Goal: Book appointment/travel/reservation

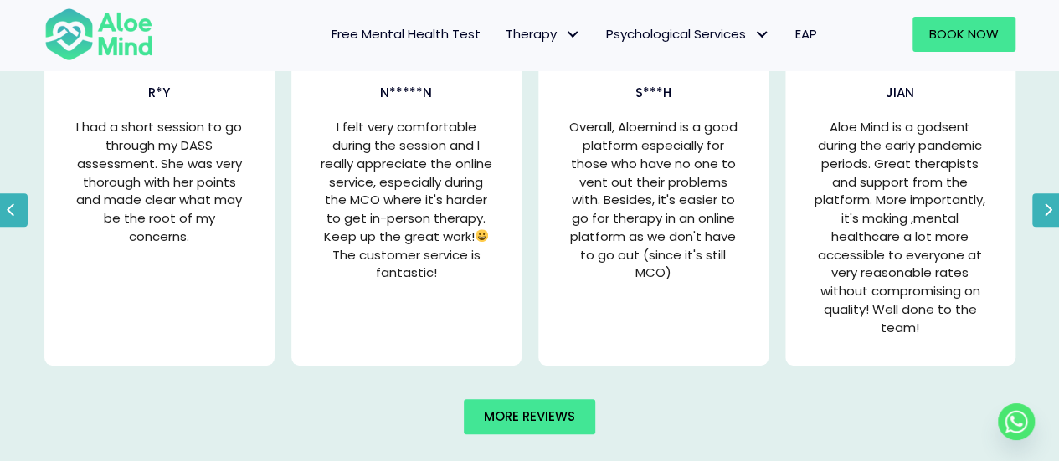
scroll to position [3422, 0]
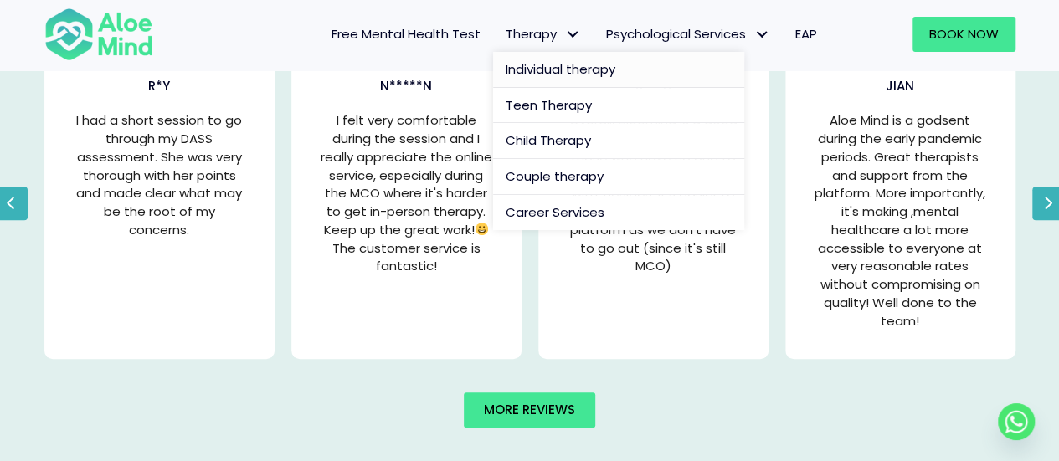
click at [546, 69] on span "Individual therapy" at bounding box center [560, 69] width 110 height 18
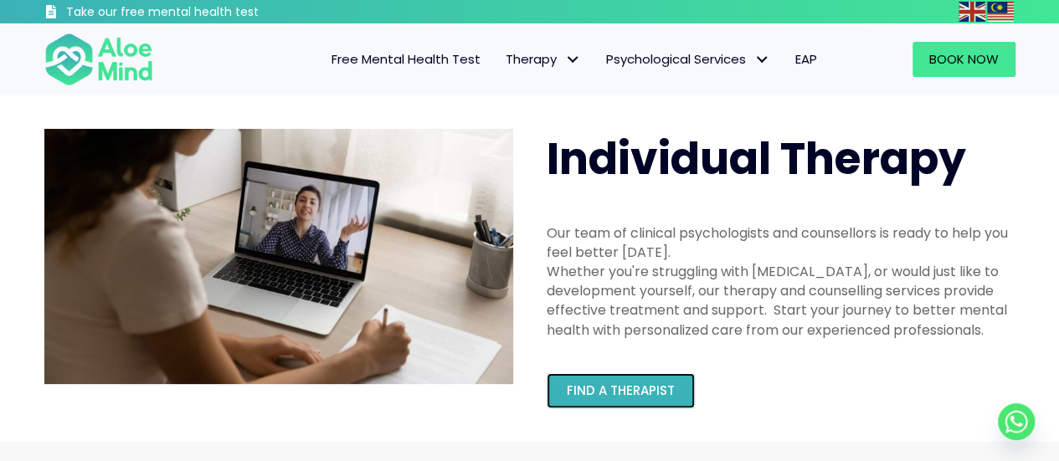
click at [577, 384] on span "Find a therapist" at bounding box center [621, 391] width 108 height 18
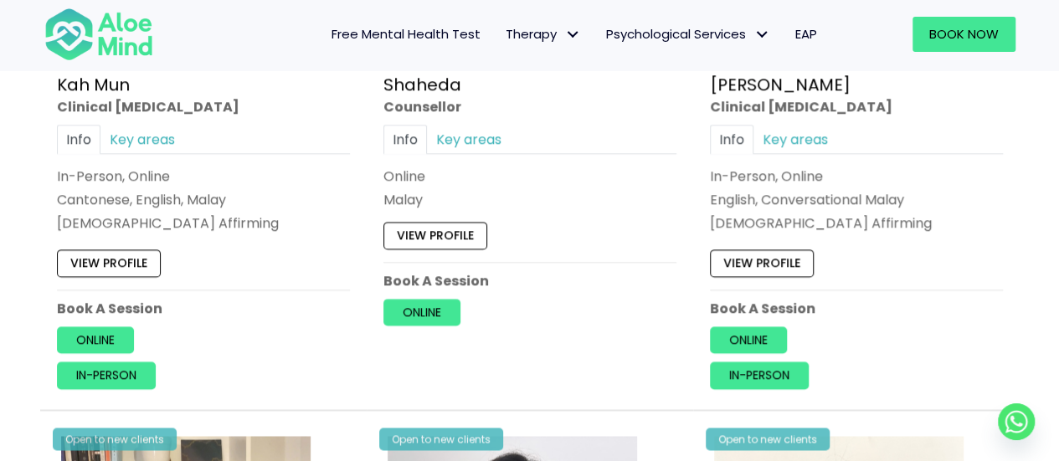
scroll to position [1132, 0]
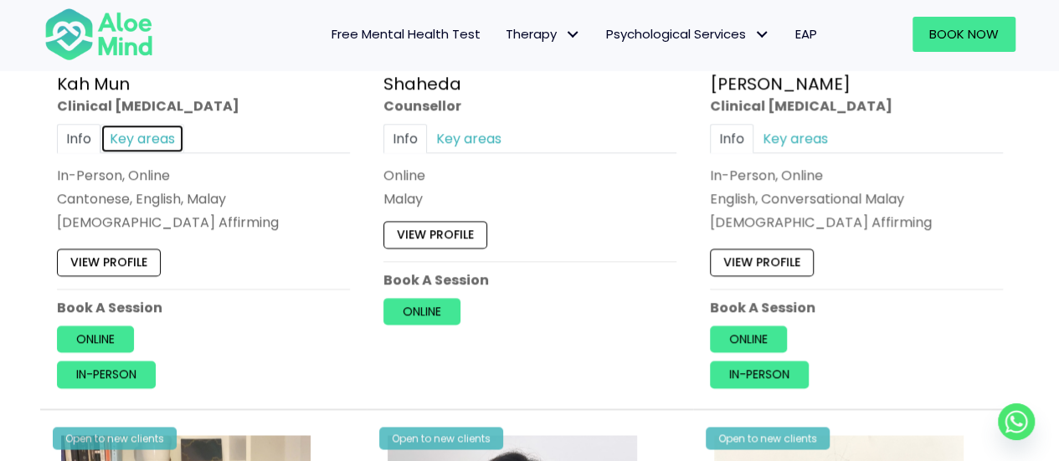
click at [142, 135] on link "Key areas" at bounding box center [142, 138] width 84 height 29
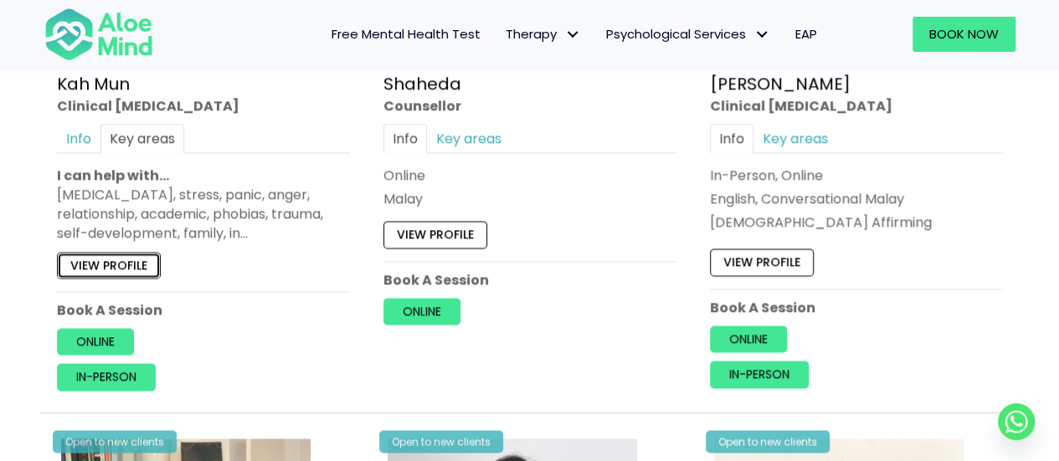
click at [147, 254] on link "View profile" at bounding box center [109, 264] width 104 height 27
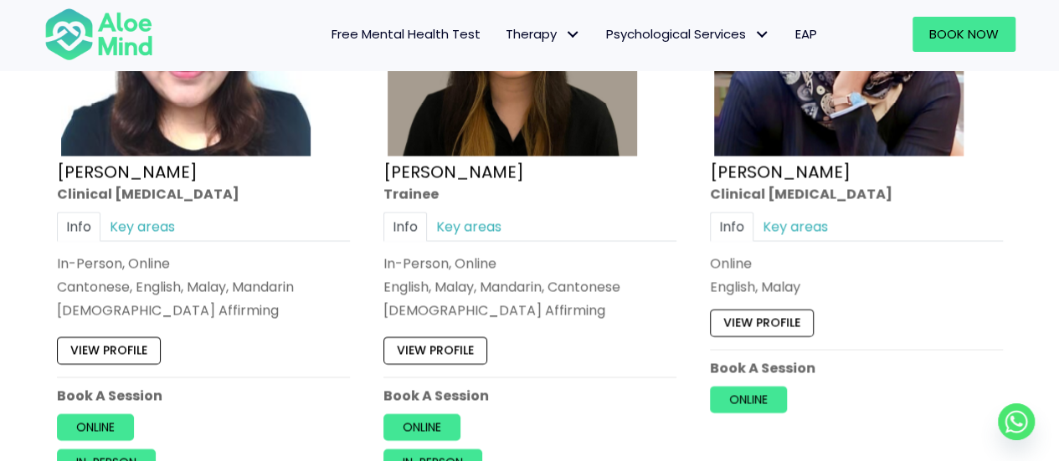
scroll to position [4808, 0]
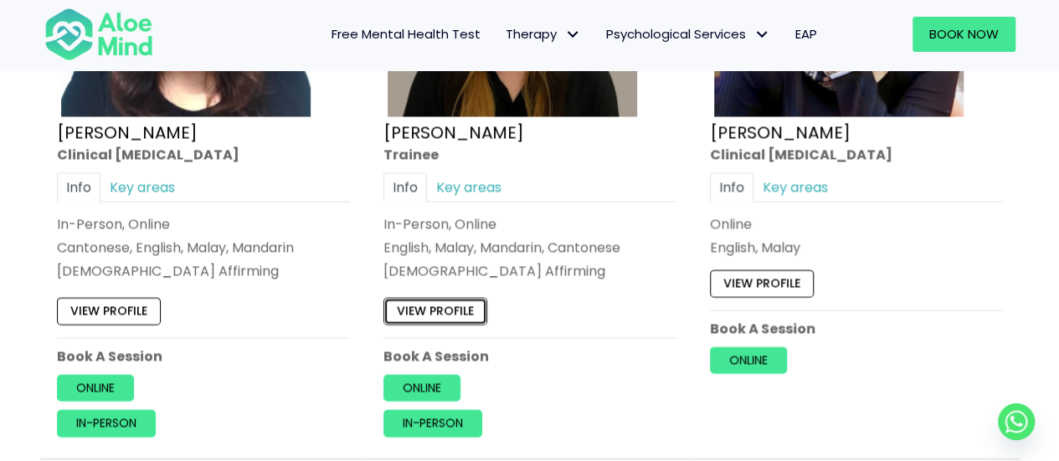
click at [448, 299] on link "View profile" at bounding box center [435, 312] width 104 height 27
click at [403, 8] on div "Free Mental Health Test Therapy Individual therapy Teen Therapy Child Therapy C…" at bounding box center [502, 34] width 654 height 72
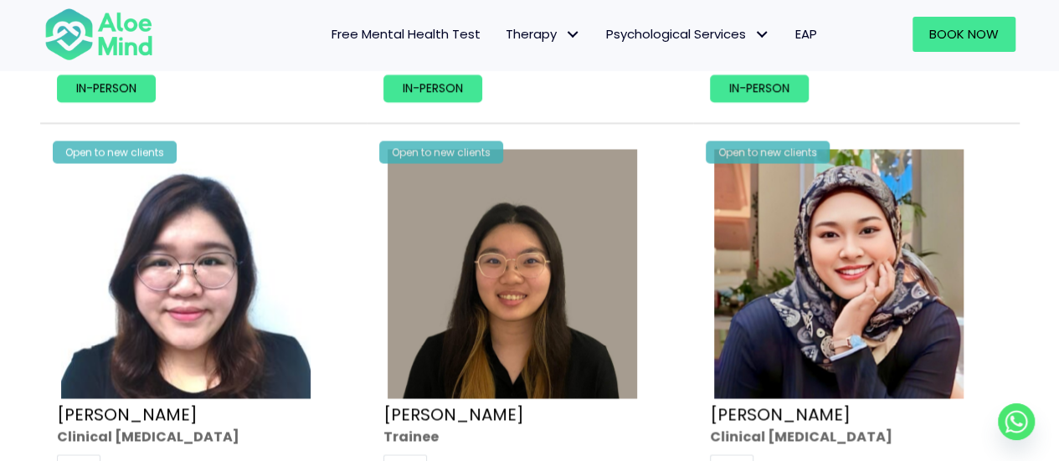
scroll to position [4562, 0]
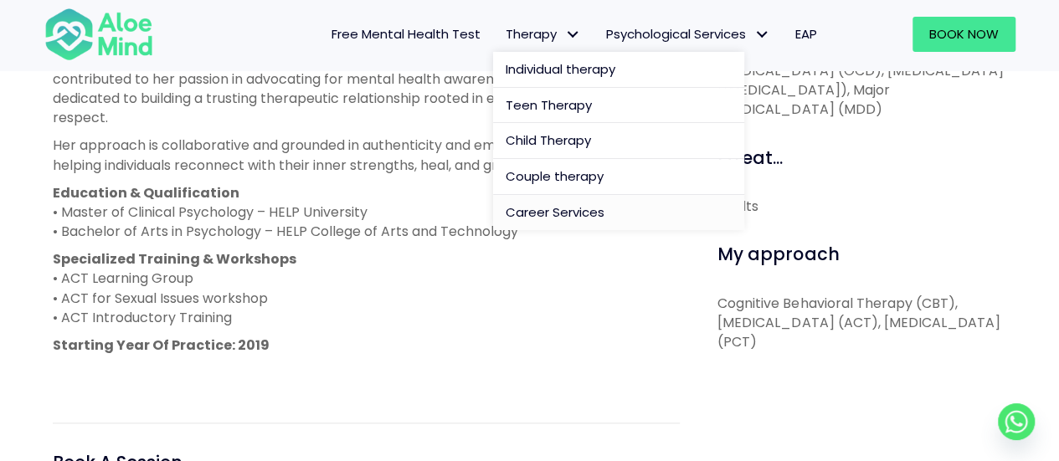
scroll to position [757, 0]
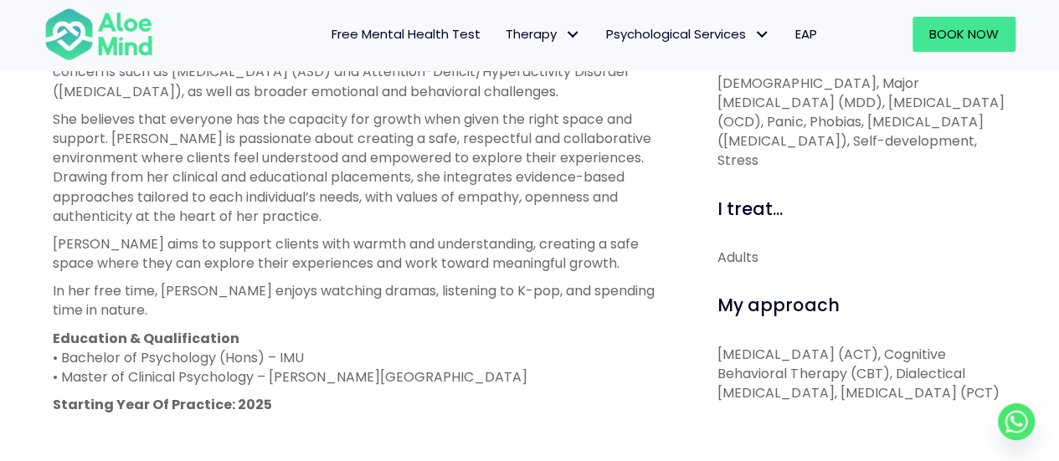
scroll to position [720, 0]
